Goal: Transaction & Acquisition: Subscribe to service/newsletter

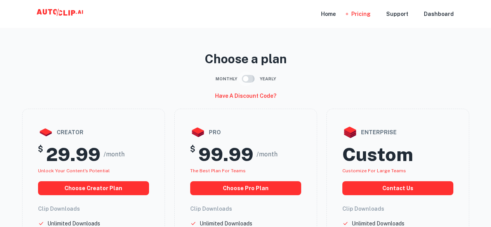
click at [248, 78] on input "checkbox" at bounding box center [245, 78] width 44 height 15
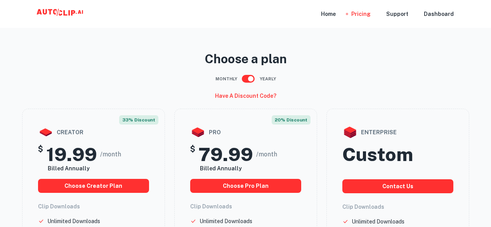
click at [248, 78] on input "checkbox" at bounding box center [250, 78] width 44 height 15
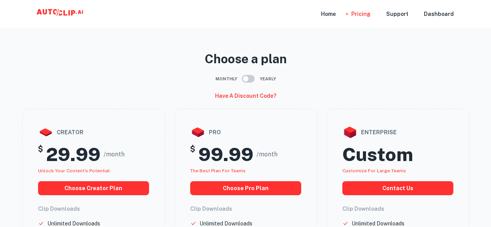
click at [248, 78] on input "checkbox" at bounding box center [245, 78] width 44 height 15
checkbox input "true"
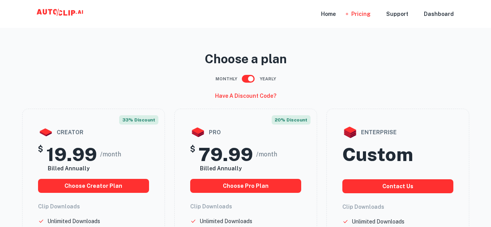
click at [322, 16] on div "Home Pricing Support Dashboard" at bounding box center [245, 14] width 465 height 28
click at [327, 14] on div "Home" at bounding box center [328, 14] width 15 height 28
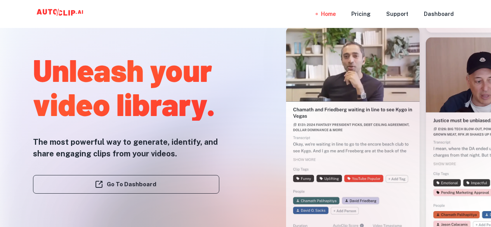
click at [97, 185] on div at bounding box center [245, 226] width 392 height 155
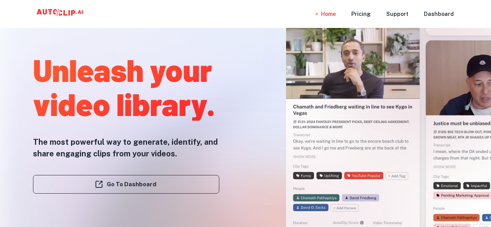
click at [113, 186] on div at bounding box center [245, 226] width 392 height 155
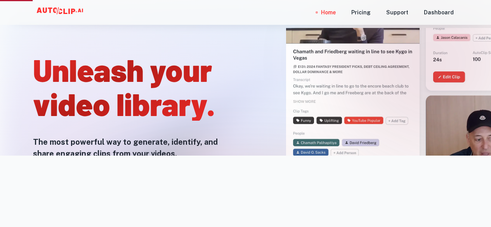
scroll to position [271, 0]
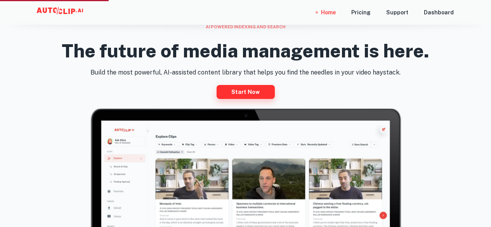
click at [253, 94] on link "Start now" at bounding box center [245, 92] width 58 height 14
